Goal: Transaction & Acquisition: Purchase product/service

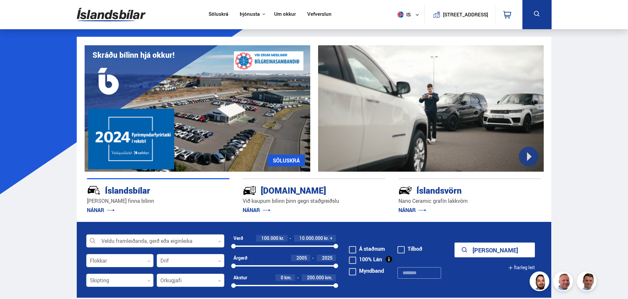
drag, startPoint x: 118, startPoint y: 241, endPoint x: 125, endPoint y: 239, distance: 6.5
click at [118, 241] on div at bounding box center [155, 241] width 138 height 13
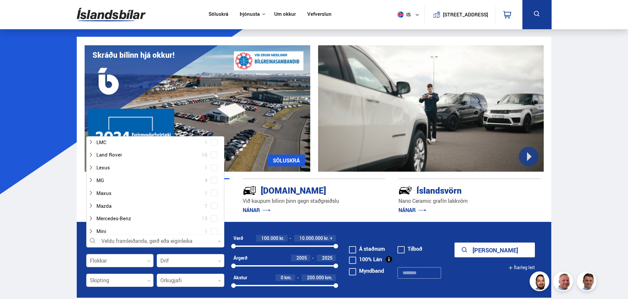
scroll to position [263, 0]
click at [91, 223] on icon at bounding box center [90, 222] width 5 height 5
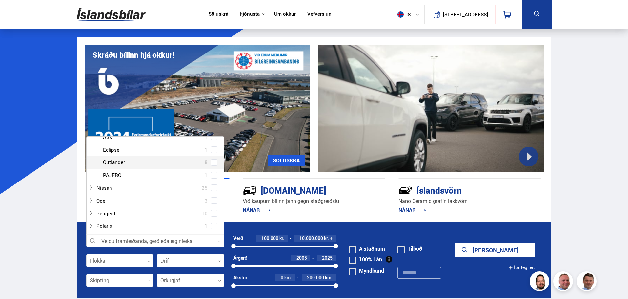
click at [213, 161] on span at bounding box center [214, 162] width 3 height 3
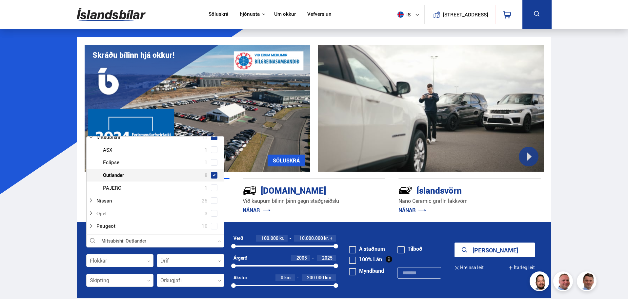
scroll to position [374, 0]
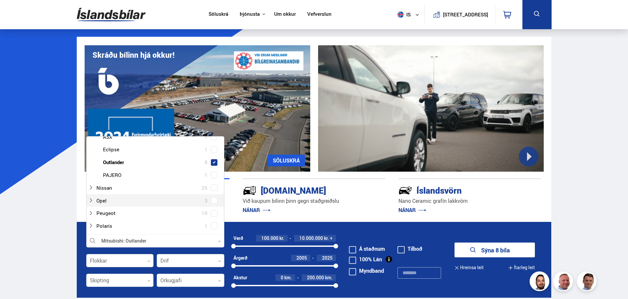
click at [503, 248] on button "Sýna 8 bíla" at bounding box center [495, 250] width 80 height 15
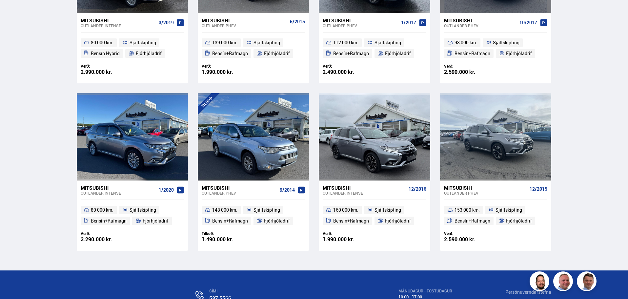
scroll to position [230, 0]
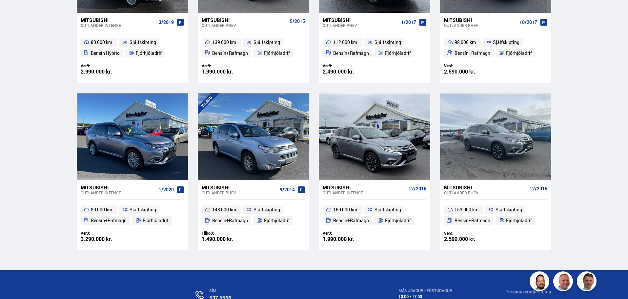
click at [93, 186] on div "Mitsubishi" at bounding box center [118, 187] width 75 height 6
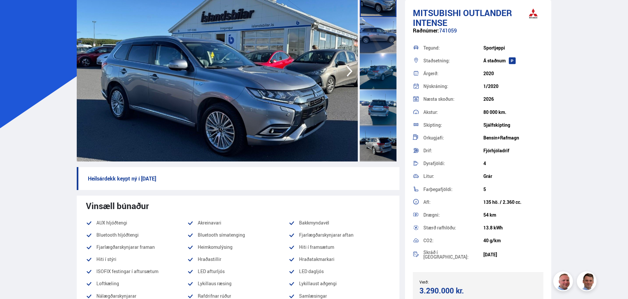
scroll to position [66, 0]
click at [236, 82] on img at bounding box center [217, 71] width 281 height 180
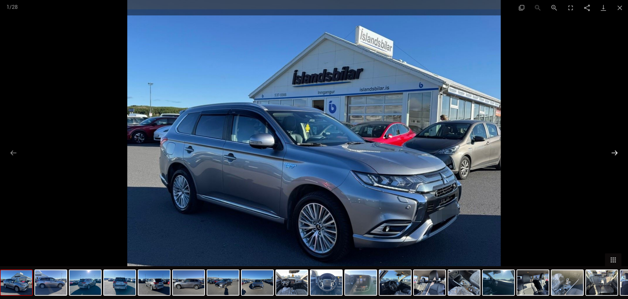
click at [614, 154] on button "Next slide" at bounding box center [615, 152] width 14 height 13
